Goal: Task Accomplishment & Management: Manage account settings

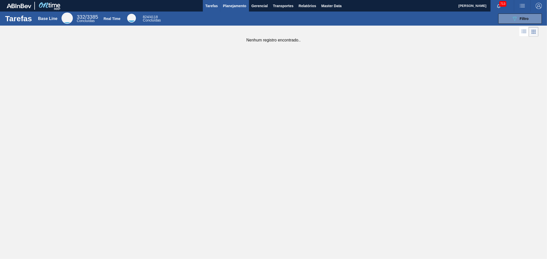
click at [240, 8] on span "Planejamento" at bounding box center [234, 6] width 23 height 6
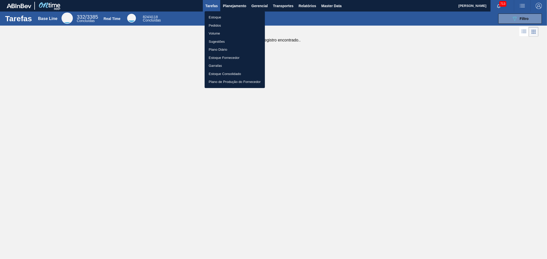
click at [334, 4] on div at bounding box center [273, 129] width 547 height 259
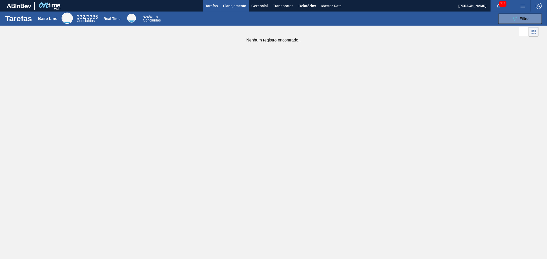
click at [235, 2] on button "Planejamento" at bounding box center [234, 6] width 28 height 12
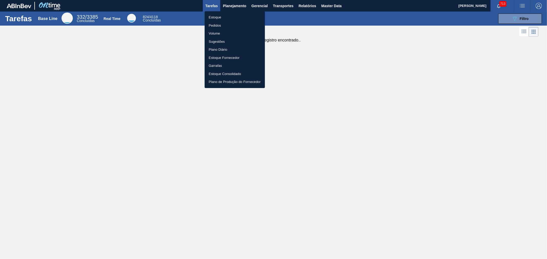
click at [212, 16] on li "Estoque" at bounding box center [235, 17] width 60 height 8
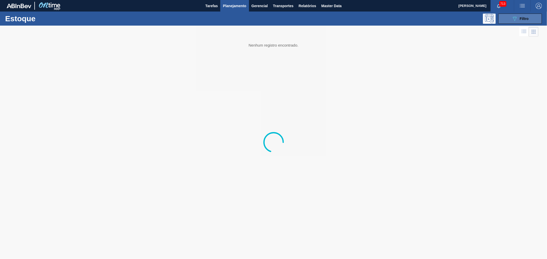
click at [519, 16] on div "089F7B8B-B2A5-4AFE-B5C0-19BA573D28AC Filtro" at bounding box center [519, 19] width 17 height 6
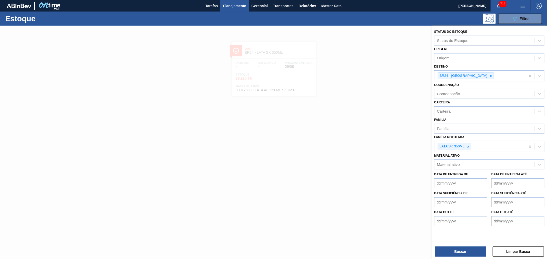
click at [368, 190] on div at bounding box center [273, 155] width 547 height 259
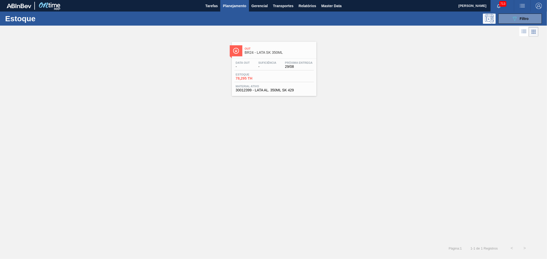
click at [275, 56] on div "Out BR24 - LATA SK 350ML" at bounding box center [279, 51] width 69 height 12
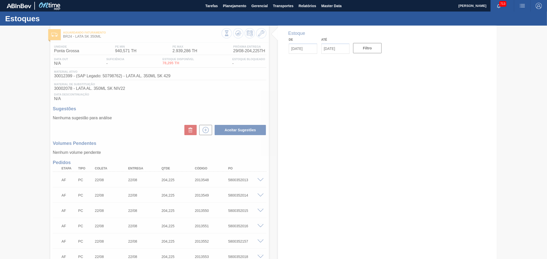
type input "[DATE]"
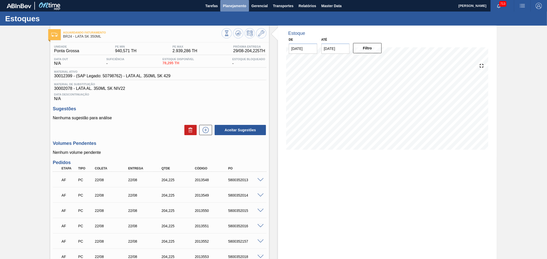
click at [231, 6] on span "Planejamento" at bounding box center [234, 6] width 23 height 6
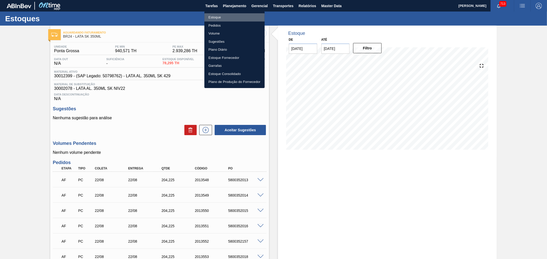
click at [215, 16] on li "Estoque" at bounding box center [234, 17] width 60 height 8
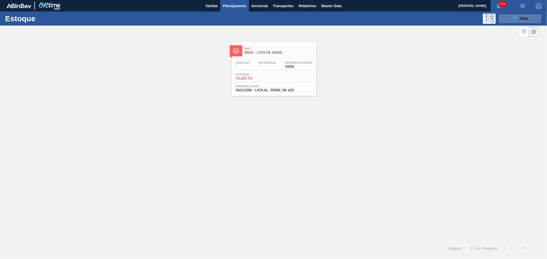
click at [515, 19] on icon "089F7B8B-B2A5-4AFE-B5C0-19BA573D28AC" at bounding box center [514, 19] width 6 height 6
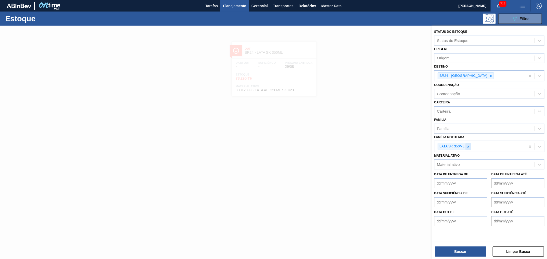
click at [467, 145] on icon at bounding box center [468, 147] width 4 height 4
paste Rotulada "LATA BC DM 350ML SLEEK"
type Rotulada "LATA BC DM 350ML SLEEK"
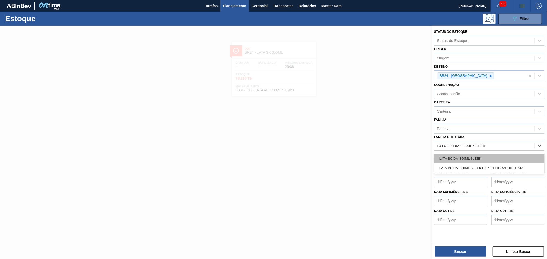
click at [467, 158] on div "LATA BC DM 350ML SLEEK" at bounding box center [489, 158] width 110 height 9
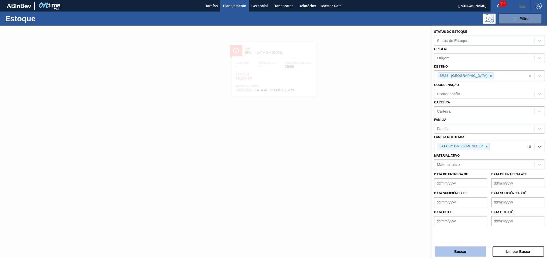
click at [462, 249] on button "Buscar" at bounding box center [460, 252] width 51 height 10
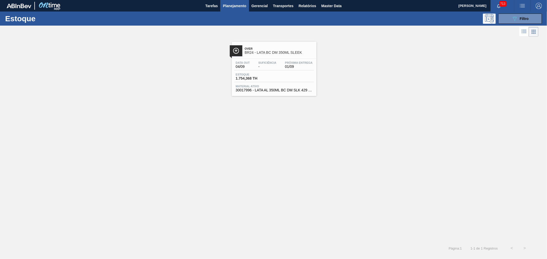
click at [278, 53] on span "BR24 - LATA BC DM 350ML SLEEK" at bounding box center [279, 53] width 69 height 4
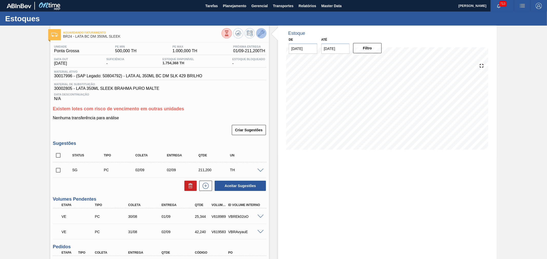
click at [260, 36] on icon at bounding box center [261, 33] width 6 height 6
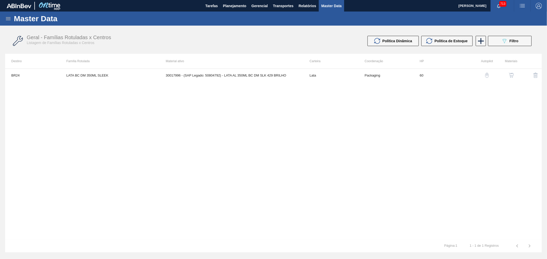
click at [513, 75] on img "button" at bounding box center [511, 75] width 5 height 5
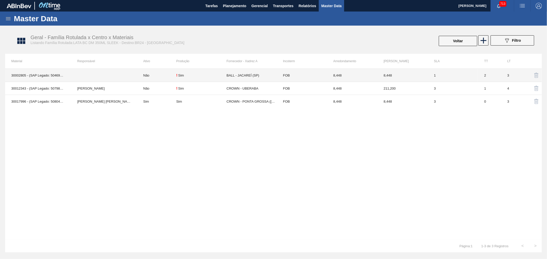
click at [180, 73] on td "! Sim" at bounding box center [201, 75] width 50 height 13
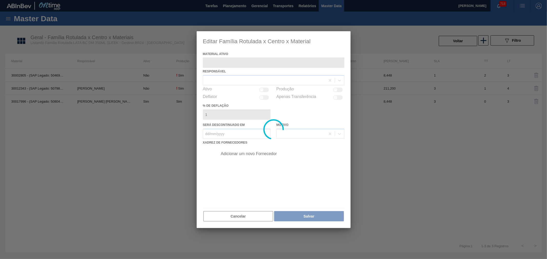
type ativo "30002805 - (SAP Legado: 50469382) - LATA 350ML SLEEK BRAHMA PURO MALTE"
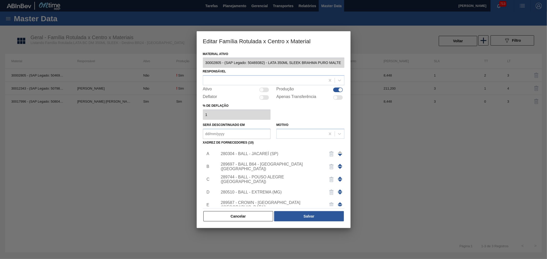
click at [336, 89] on div at bounding box center [338, 90] width 10 height 5
checkbox input "false"
click at [309, 219] on button "Salvar" at bounding box center [308, 216] width 69 height 10
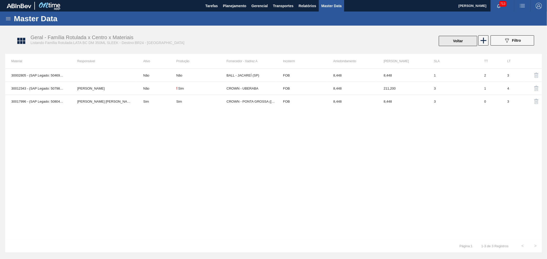
click at [456, 42] on button "Voltar" at bounding box center [458, 41] width 38 height 10
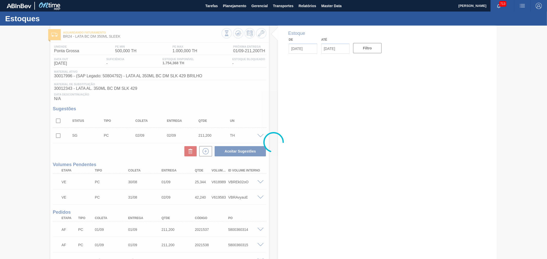
type input "[DATE]"
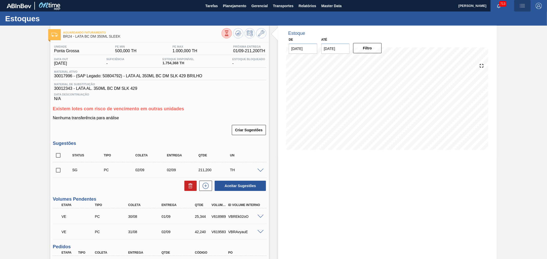
click at [522, 2] on button "button" at bounding box center [522, 6] width 16 height 12
click at [513, 19] on li "Pedido Contingência" at bounding box center [519, 18] width 47 height 9
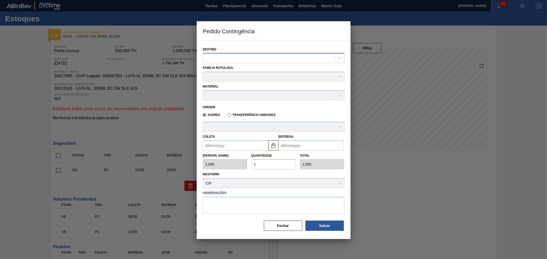
click at [222, 60] on div at bounding box center [268, 58] width 131 height 7
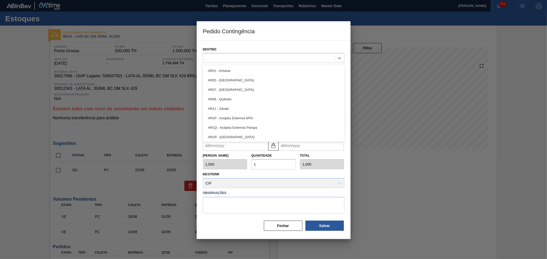
click at [187, 83] on div at bounding box center [273, 129] width 547 height 259
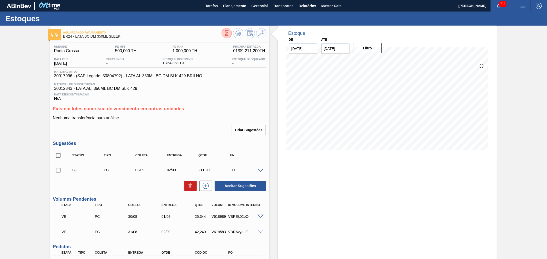
click at [521, 6] on img "button" at bounding box center [522, 6] width 6 height 6
click at [511, 29] on li "Upload de Volumes" at bounding box center [519, 27] width 47 height 9
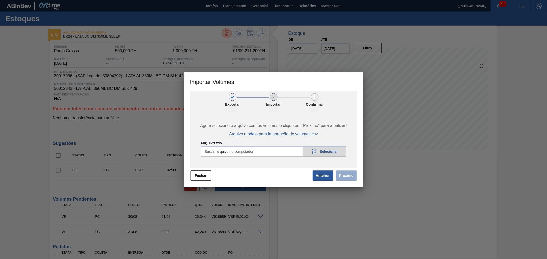
click at [503, 48] on div at bounding box center [273, 129] width 547 height 259
click at [194, 176] on button "Fechar" at bounding box center [200, 176] width 21 height 10
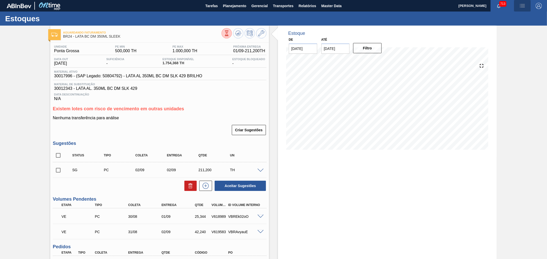
click at [523, 5] on img "button" at bounding box center [522, 6] width 6 height 6
click at [502, 14] on li "Pedido Contingência" at bounding box center [519, 18] width 47 height 9
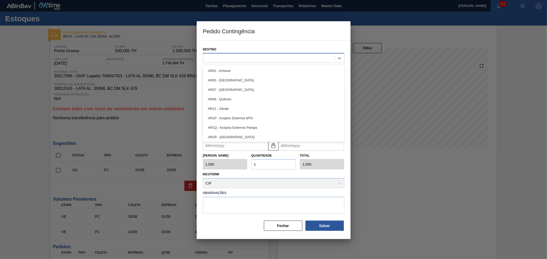
click at [233, 59] on div at bounding box center [268, 58] width 131 height 7
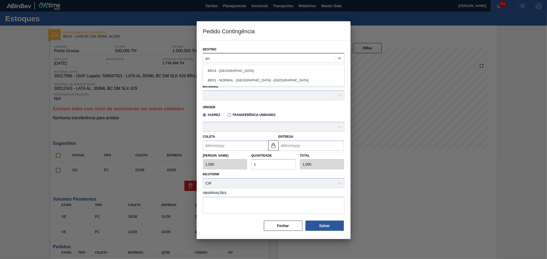
type input "pon"
click at [242, 73] on div "BR24 - [GEOGRAPHIC_DATA]" at bounding box center [273, 70] width 141 height 9
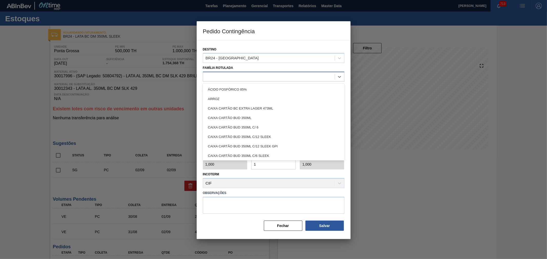
click at [235, 81] on div at bounding box center [273, 77] width 141 height 10
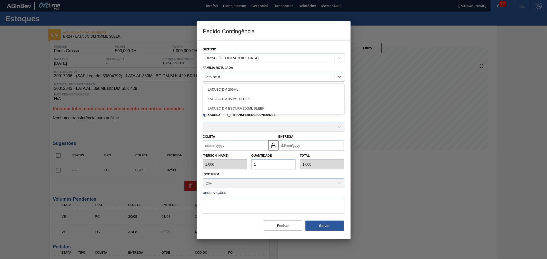
type Rotulada "lata bc dm"
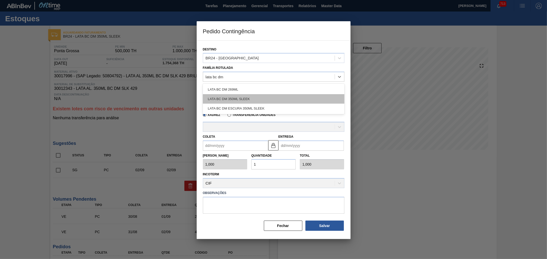
click at [240, 100] on div "LATA BC DM 350ML SLEEK" at bounding box center [273, 98] width 141 height 9
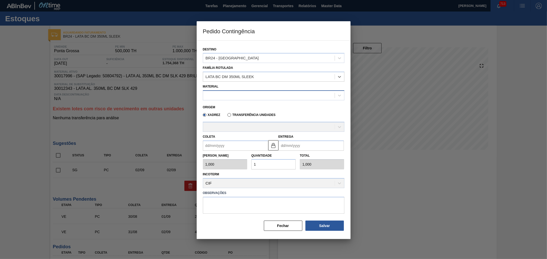
click at [227, 94] on div at bounding box center [268, 95] width 131 height 7
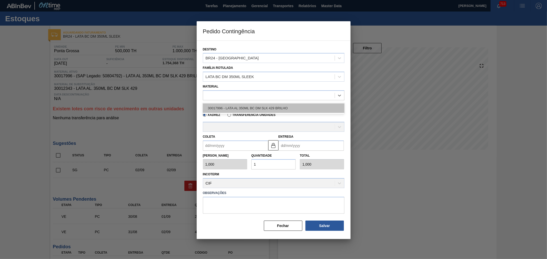
click at [229, 107] on div "30017996 - LATA AL 350ML BC DM SLK 429 BRILHO" at bounding box center [273, 108] width 141 height 9
type input "8,448"
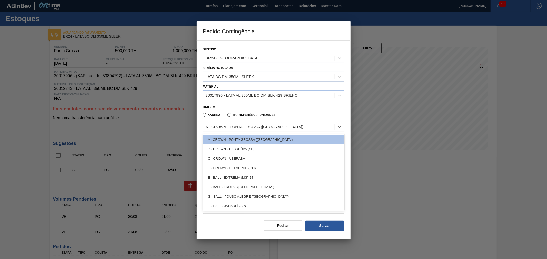
click at [220, 124] on div "A - CROWN - PONTA GROSSA (PR)" at bounding box center [268, 126] width 131 height 7
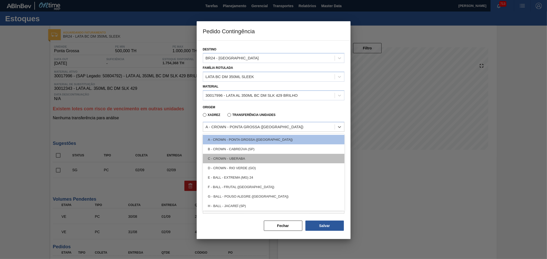
click at [243, 155] on div "C - CROWN - UBERABA" at bounding box center [273, 158] width 141 height 9
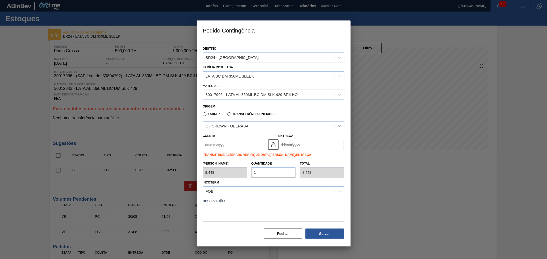
click at [226, 144] on input "Coleta" at bounding box center [235, 145] width 65 height 10
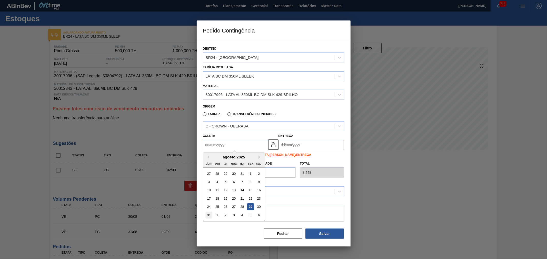
click at [208, 213] on div "31" at bounding box center [208, 215] width 7 height 7
type input "[DATE]"
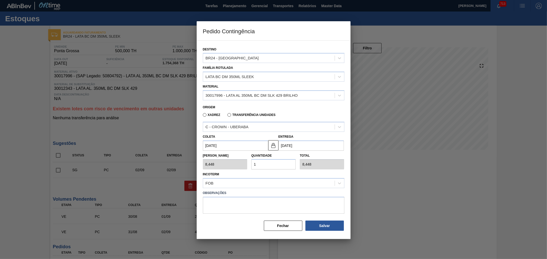
click at [220, 162] on div "Tam Lote 8,448 Quantidade 1 Total 8,448" at bounding box center [274, 160] width 146 height 19
type input "2"
type input "16,896"
type input "25"
type input "211,200"
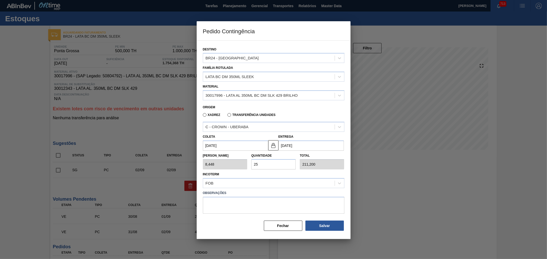
type input "25"
click at [293, 151] on div "Tam Lote 8,448 Quantidade 25 Total 211,200" at bounding box center [274, 160] width 146 height 19
click at [336, 226] on button "Salvar" at bounding box center [324, 226] width 38 height 10
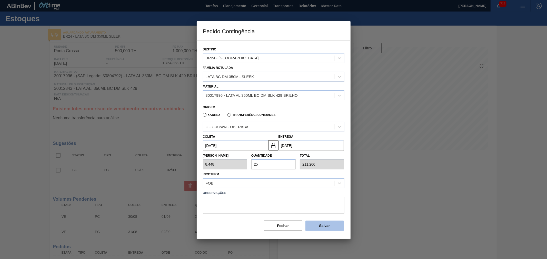
click at [336, 226] on button "Salvar" at bounding box center [324, 226] width 38 height 10
type input "1,000"
type input "1"
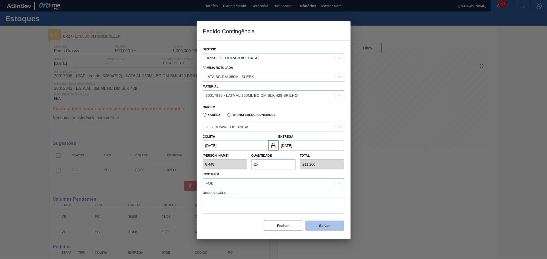
type input "1,000"
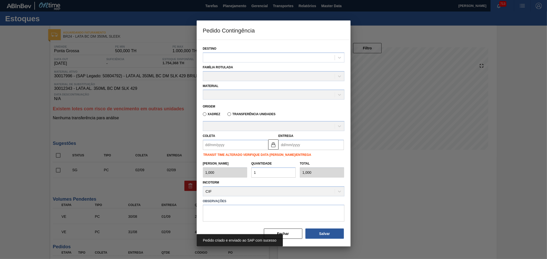
click at [297, 198] on label "Observações" at bounding box center [273, 201] width 141 height 7
click at [286, 233] on button "Fechar" at bounding box center [283, 234] width 38 height 10
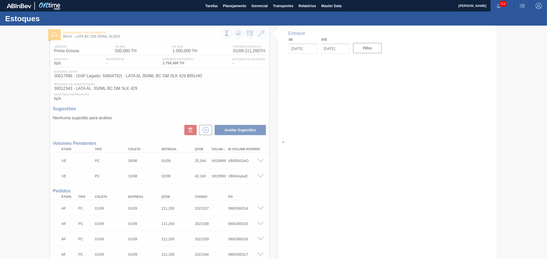
type input "[DATE]"
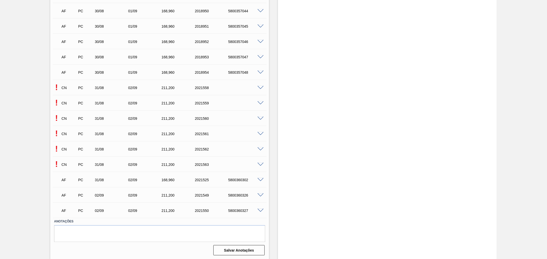
scroll to position [448, 0]
click at [260, 89] on div "! CN PC 31/08 02/09 211,[PHONE_NUMBER]" at bounding box center [160, 87] width 214 height 13
click at [260, 87] on span at bounding box center [260, 88] width 6 height 4
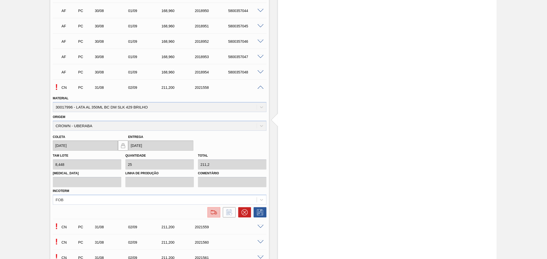
click at [207, 210] on button at bounding box center [213, 213] width 13 height 10
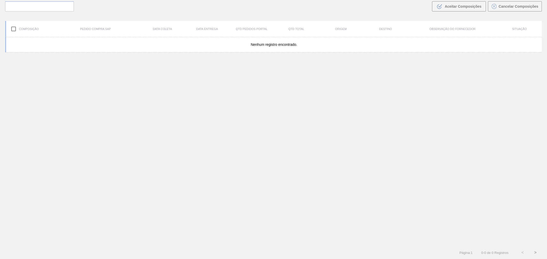
scroll to position [37, 0]
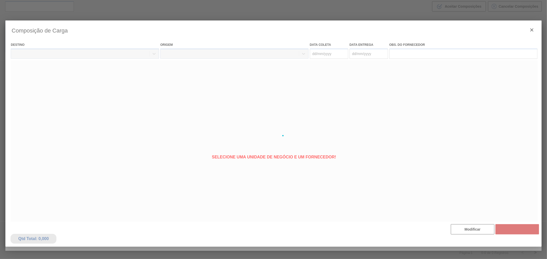
type coleta "[DATE]"
type entrega "[DATE]"
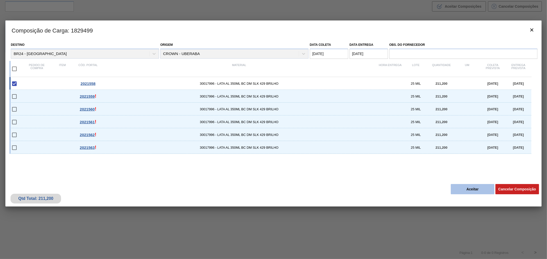
click at [478, 190] on button "Aceitar" at bounding box center [473, 189] width 44 height 10
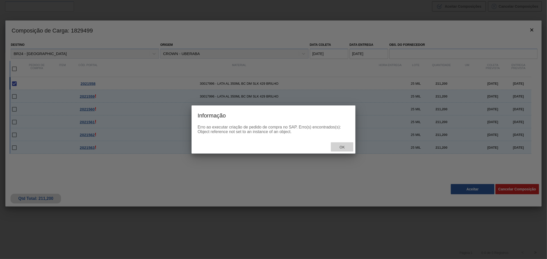
click at [344, 151] on div "Ok" at bounding box center [342, 147] width 23 height 9
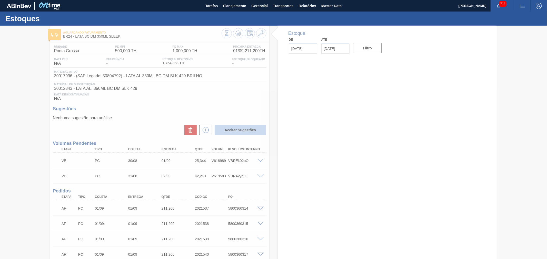
type input "[DATE]"
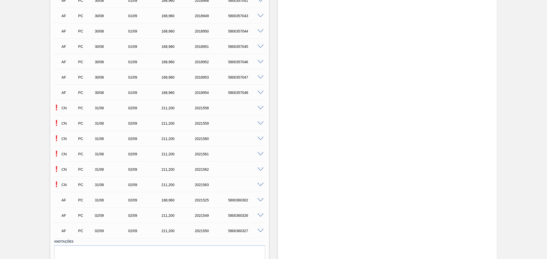
scroll to position [448, 0]
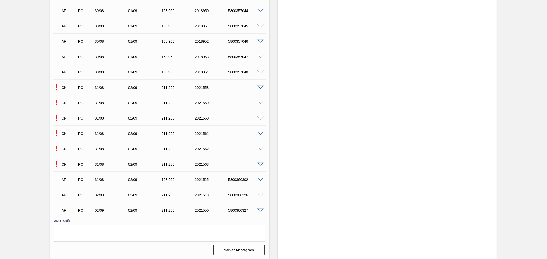
click at [261, 164] on span at bounding box center [260, 165] width 6 height 4
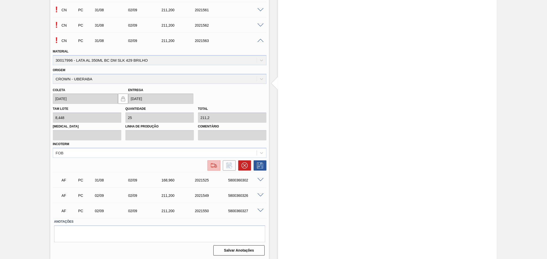
click at [216, 166] on img at bounding box center [214, 166] width 8 height 6
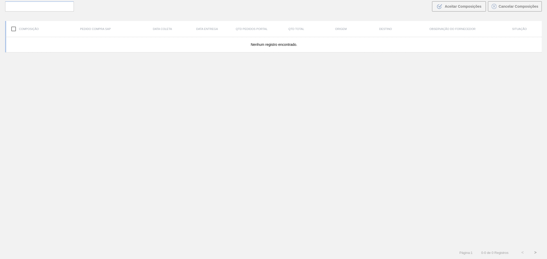
scroll to position [37, 0]
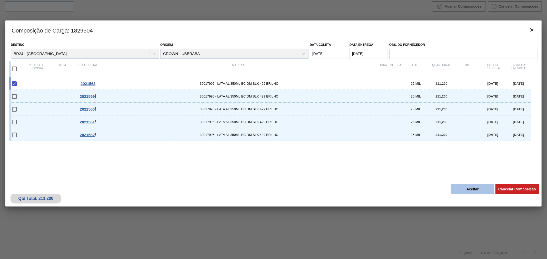
click at [465, 191] on button "Aceitar" at bounding box center [473, 189] width 44 height 10
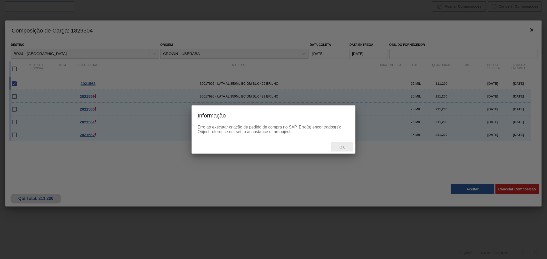
click at [339, 147] on span "Ok" at bounding box center [341, 147] width 13 height 4
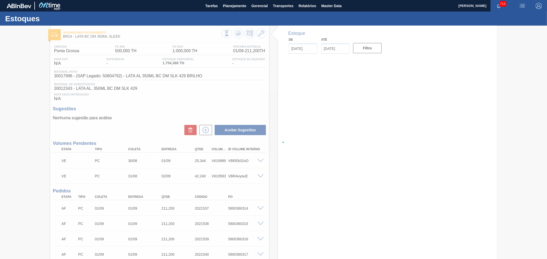
type input "[DATE]"
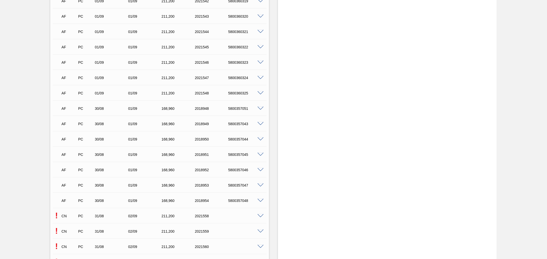
scroll to position [427, 0]
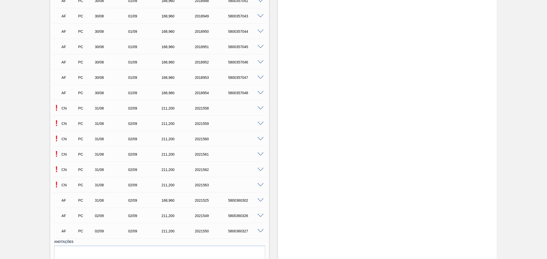
click at [257, 168] on span at bounding box center [260, 170] width 6 height 4
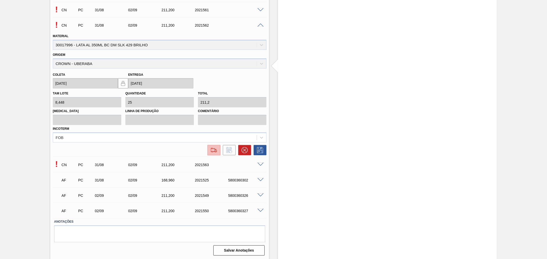
click at [214, 152] on img at bounding box center [214, 150] width 8 height 6
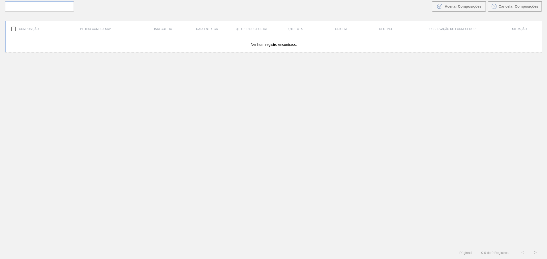
scroll to position [37, 0]
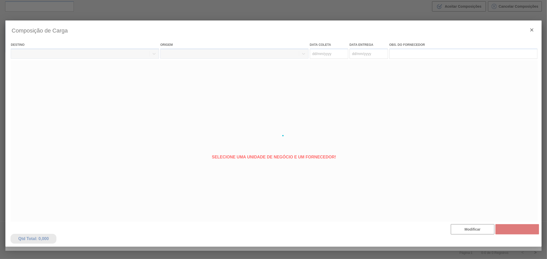
type coleta "[DATE]"
type entrega "[DATE]"
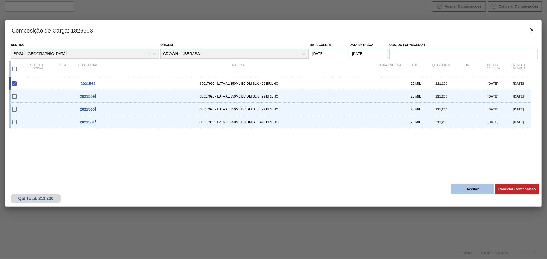
click at [466, 191] on button "Aceitar" at bounding box center [473, 189] width 44 height 10
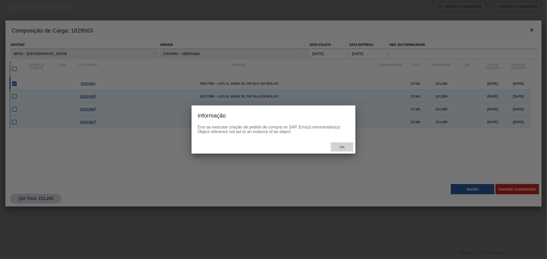
click at [348, 147] on span "Ok" at bounding box center [341, 147] width 13 height 4
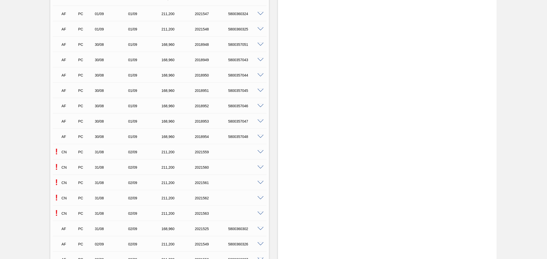
scroll to position [427, 0]
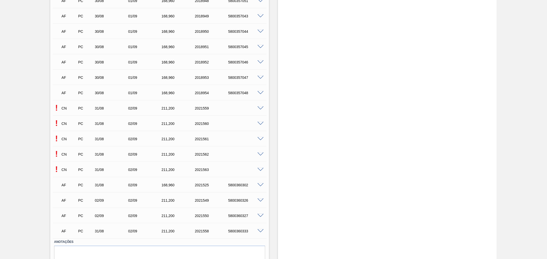
click at [262, 136] on div "! CN PC 31/08 02/09 211,[PHONE_NUMBER]" at bounding box center [160, 138] width 214 height 13
click at [260, 140] on span at bounding box center [260, 139] width 6 height 4
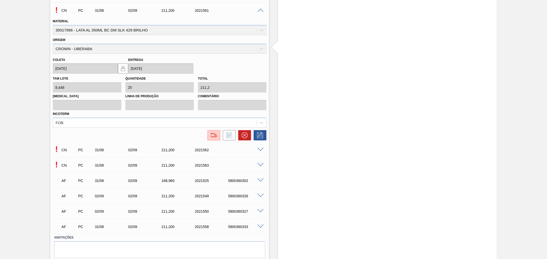
scroll to position [570, 0]
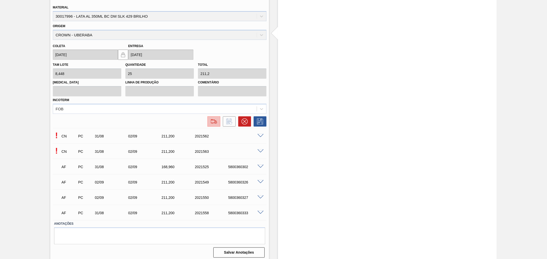
click at [216, 120] on img at bounding box center [214, 122] width 8 height 6
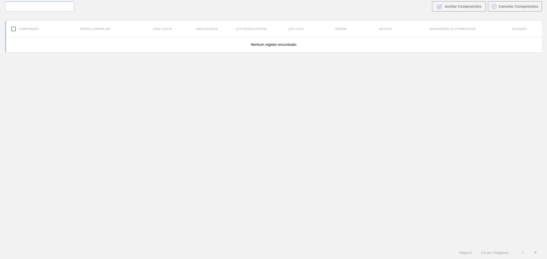
scroll to position [37, 0]
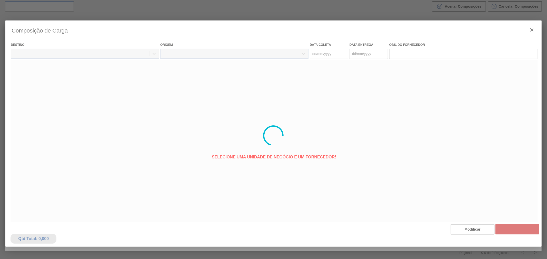
type coleta "[DATE]"
type entrega "[DATE]"
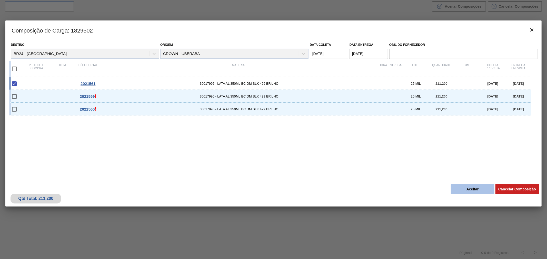
click at [471, 192] on button "Aceitar" at bounding box center [473, 189] width 44 height 10
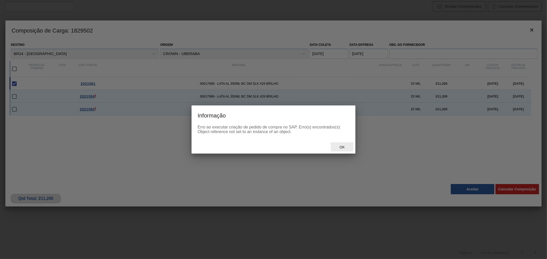
click at [339, 148] on span "Ok" at bounding box center [341, 147] width 13 height 4
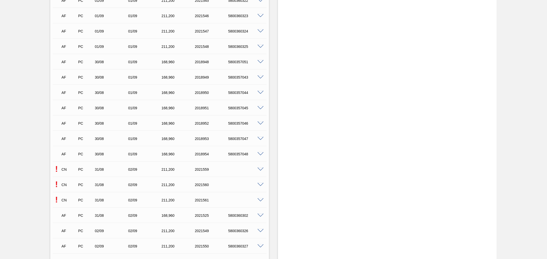
scroll to position [380, 0]
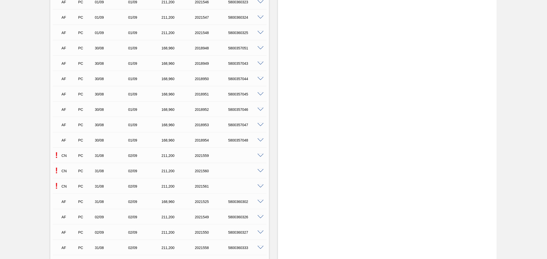
click at [260, 171] on span at bounding box center [260, 171] width 6 height 4
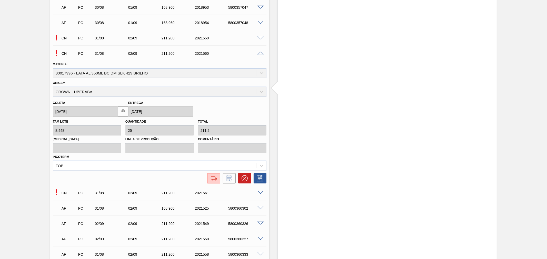
scroll to position [572, 0]
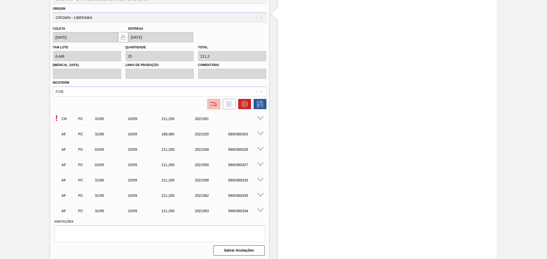
click at [214, 102] on img at bounding box center [214, 104] width 8 height 6
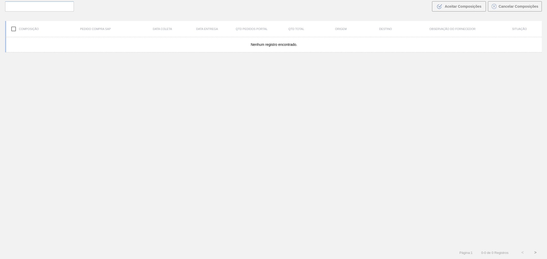
scroll to position [37, 0]
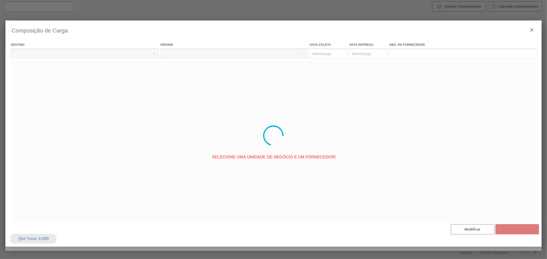
type coleta "[DATE]"
type entrega "[DATE]"
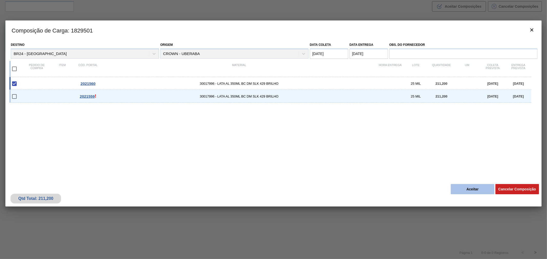
click at [468, 191] on button "Aceitar" at bounding box center [473, 189] width 44 height 10
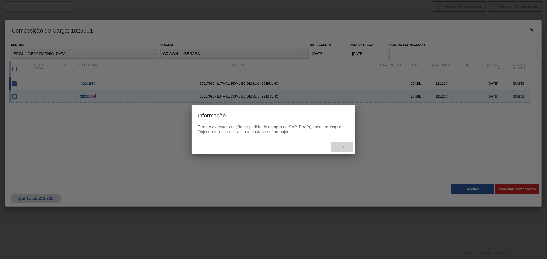
click at [346, 148] on span "Ok" at bounding box center [341, 147] width 13 height 4
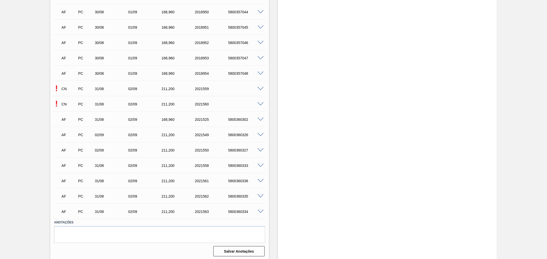
scroll to position [448, 0]
click at [262, 103] on span at bounding box center [260, 103] width 6 height 4
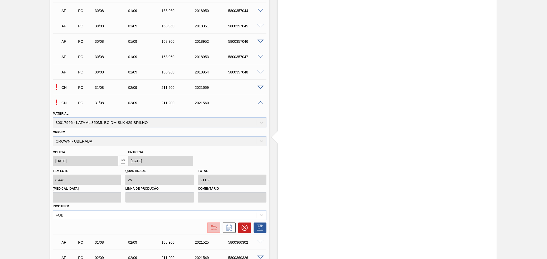
click at [210, 225] on img at bounding box center [214, 228] width 8 height 6
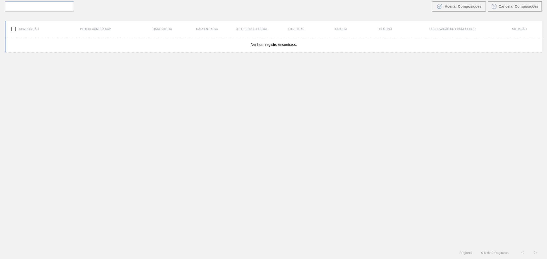
scroll to position [37, 0]
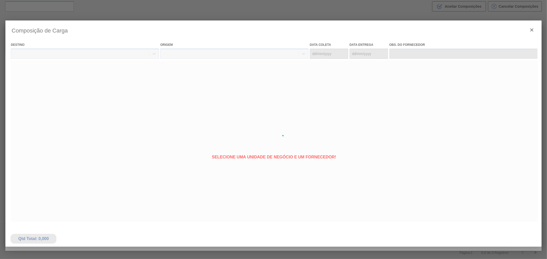
type coleta "[DATE]"
type entrega "[DATE]"
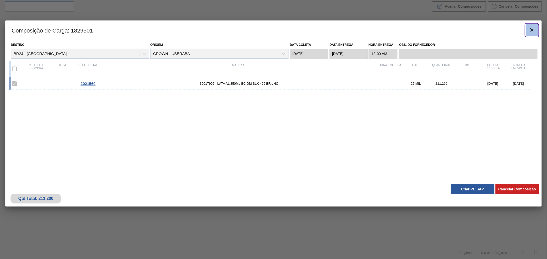
click at [534, 30] on icon "botão de ícone" at bounding box center [532, 30] width 6 height 6
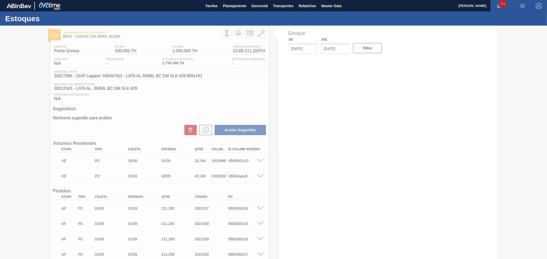
type input "[DATE]"
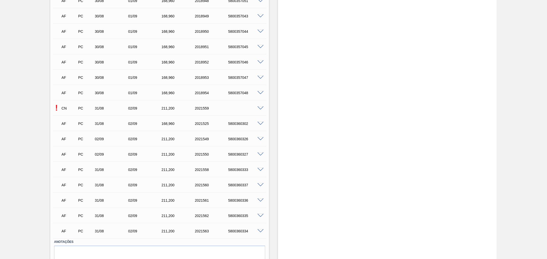
scroll to position [448, 0]
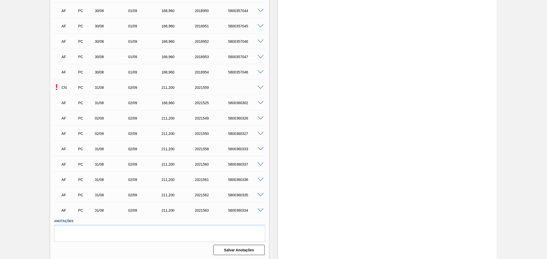
click at [260, 84] on div "! CN PC 31/08 02/09 211,[PHONE_NUMBER]" at bounding box center [160, 87] width 214 height 13
click at [258, 88] on span at bounding box center [260, 88] width 6 height 4
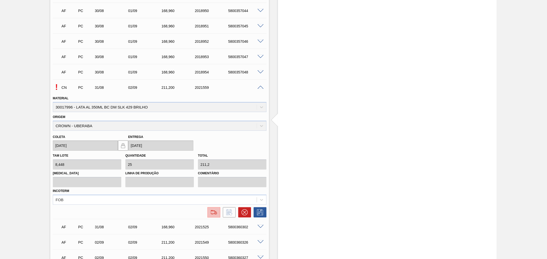
click at [210, 210] on img at bounding box center [214, 213] width 8 height 6
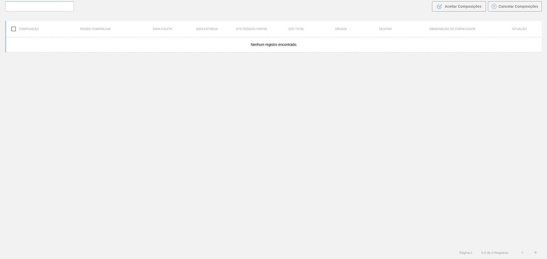
scroll to position [37, 0]
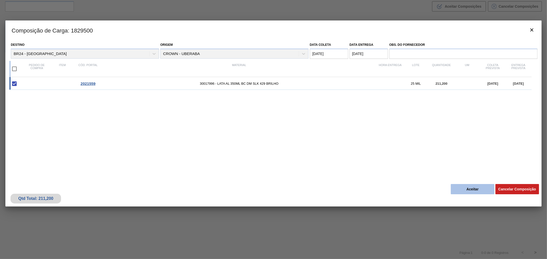
click at [477, 194] on button "Aceitar" at bounding box center [473, 189] width 44 height 10
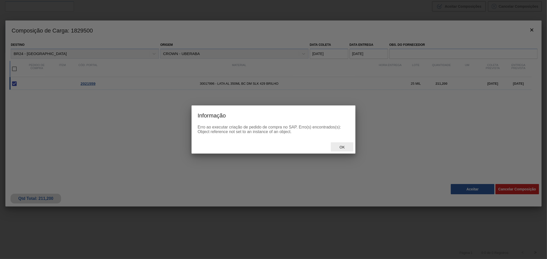
click at [340, 147] on span "Ok" at bounding box center [341, 147] width 13 height 4
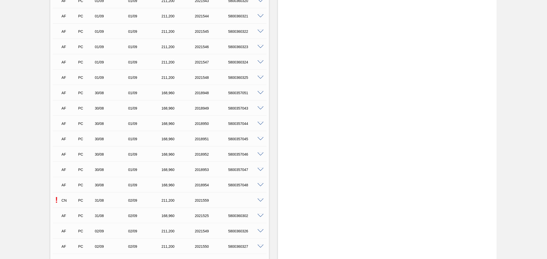
scroll to position [427, 0]
click at [260, 108] on span at bounding box center [260, 109] width 6 height 4
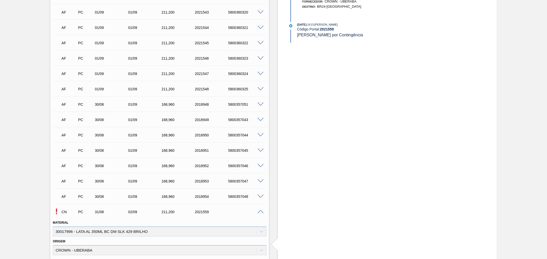
scroll to position [332, 0]
